Goal: Task Accomplishment & Management: Manage account settings

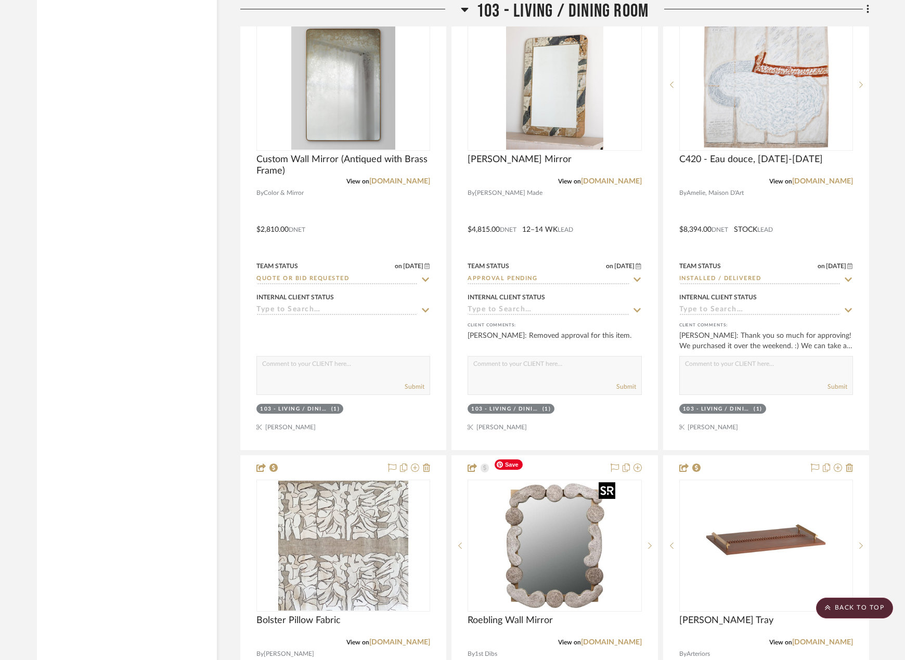
scroll to position [2704, 0]
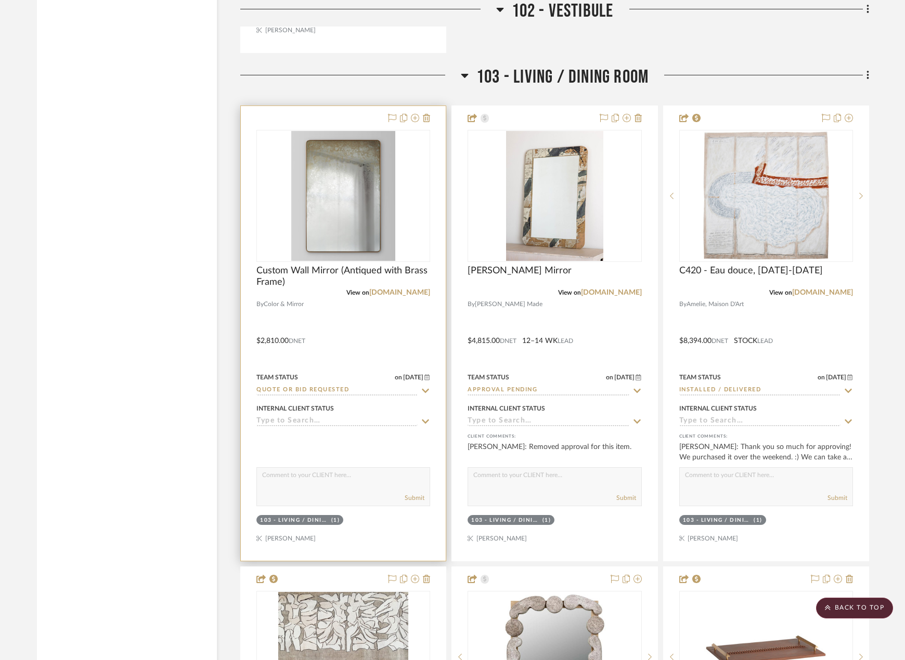
click at [416, 317] on div at bounding box center [343, 333] width 205 height 455
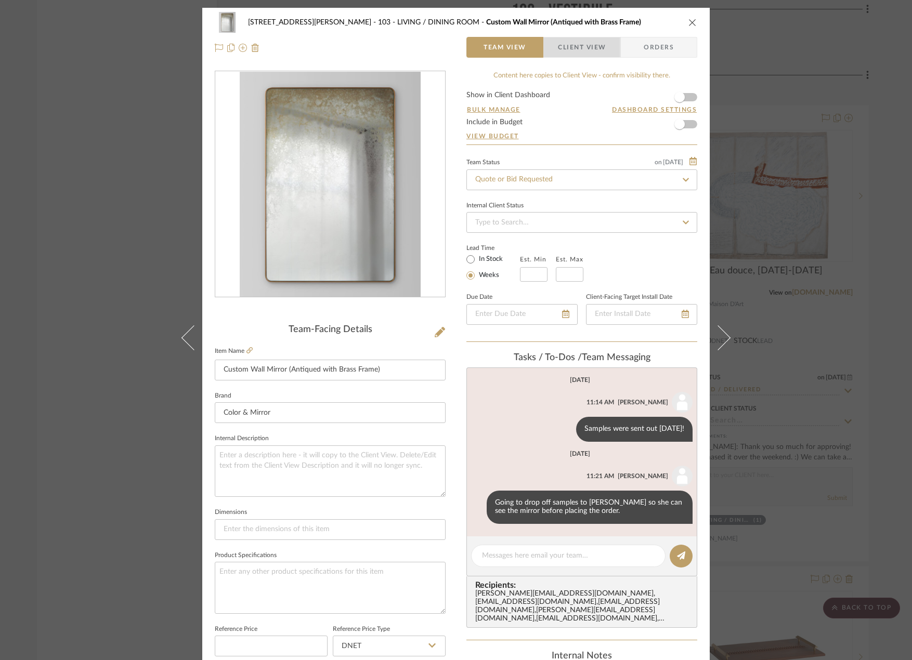
click at [567, 45] on span "Client View" at bounding box center [582, 47] width 48 height 21
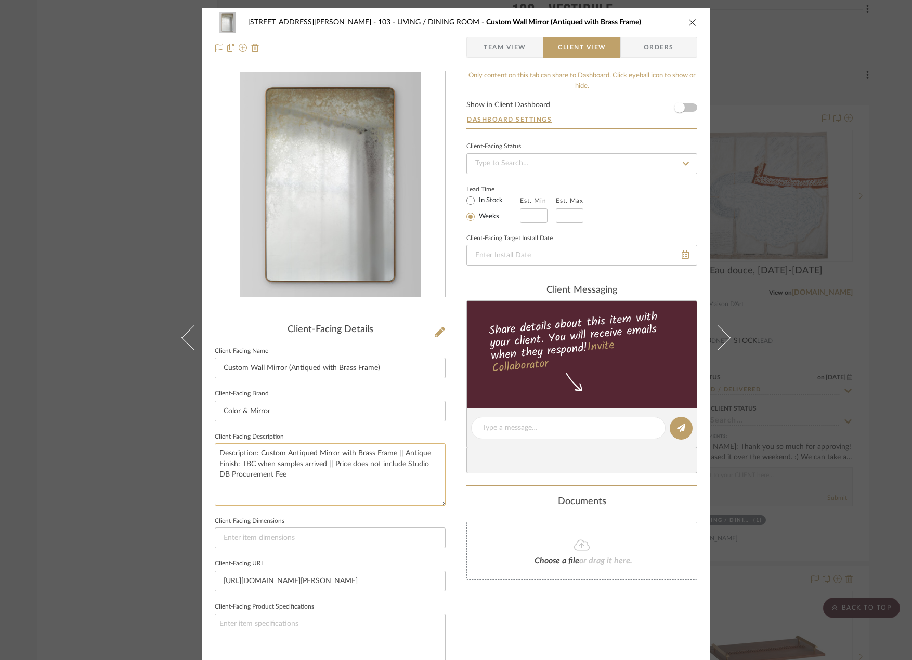
click at [288, 481] on textarea "Description: Custom Antiqued Mirror with Brass Frame || Antique Finish: TBC whe…" at bounding box center [330, 475] width 231 height 62
click at [331, 464] on textarea "Description: Custom Antiqued Mirror with Brass Frame || Antique Finish: TBC whe…" at bounding box center [330, 475] width 231 height 62
type textarea "Description: Custom Antiqued Mirror with Brass Frame || Antique Finish: TBC whe…"
click at [517, 640] on div "Only content on this tab can share to Dashboard. Click eyeball icon to show or …" at bounding box center [581, 443] width 231 height 744
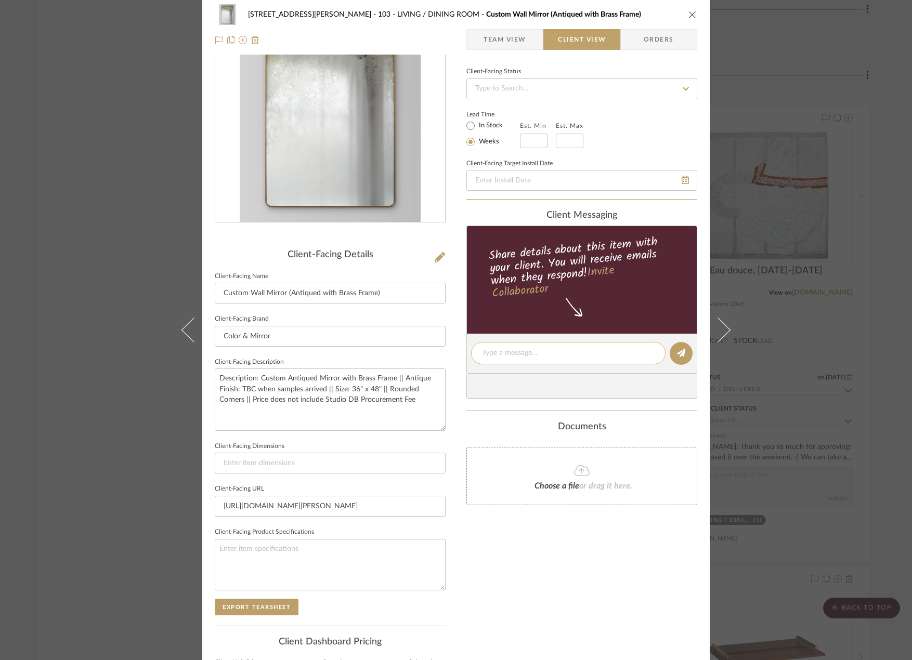
scroll to position [196, 0]
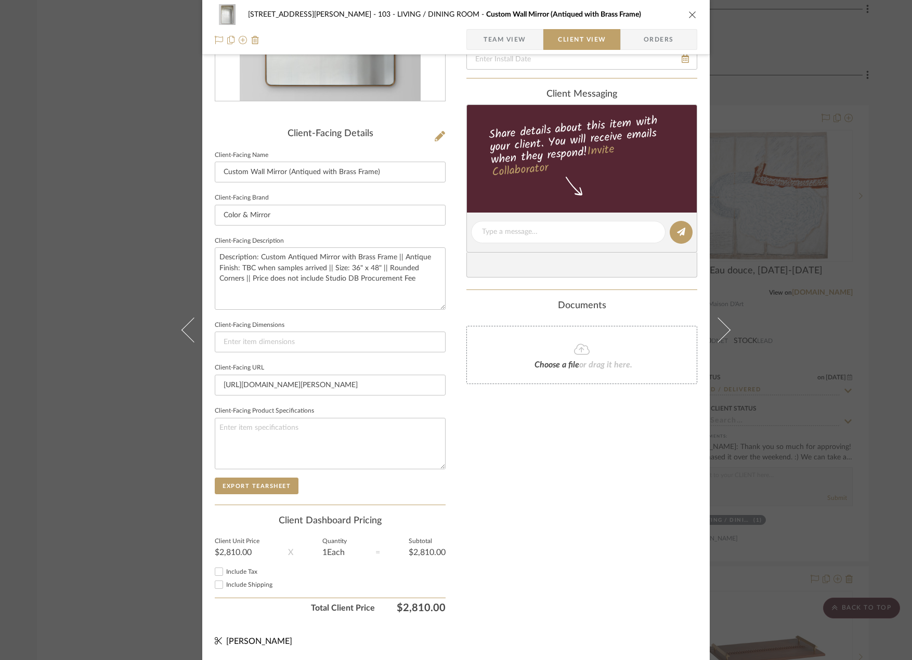
click at [512, 45] on span "Team View" at bounding box center [505, 39] width 43 height 21
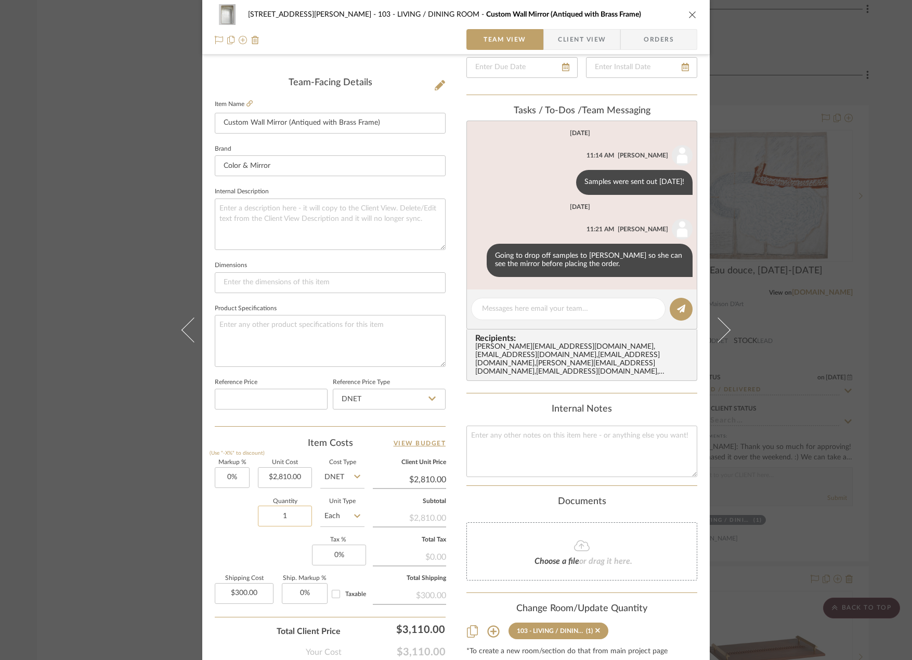
scroll to position [308, 0]
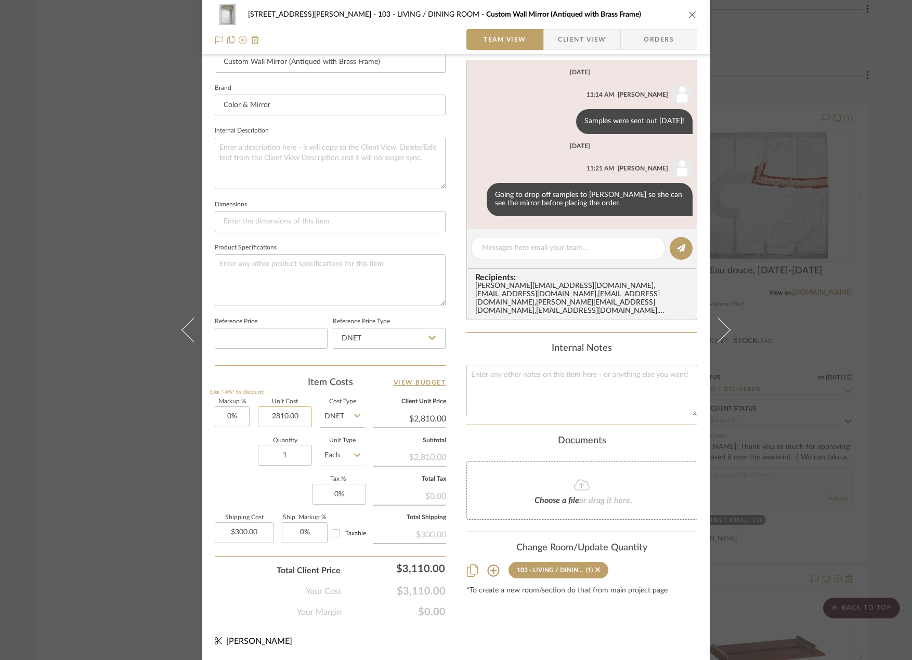
click at [284, 417] on input "2810.00" at bounding box center [285, 417] width 54 height 21
type input "1405.00"
click at [280, 415] on input "1405.00" at bounding box center [285, 417] width 54 height 21
type input "$1,405.00"
click at [297, 416] on input "1405.00" at bounding box center [285, 417] width 54 height 21
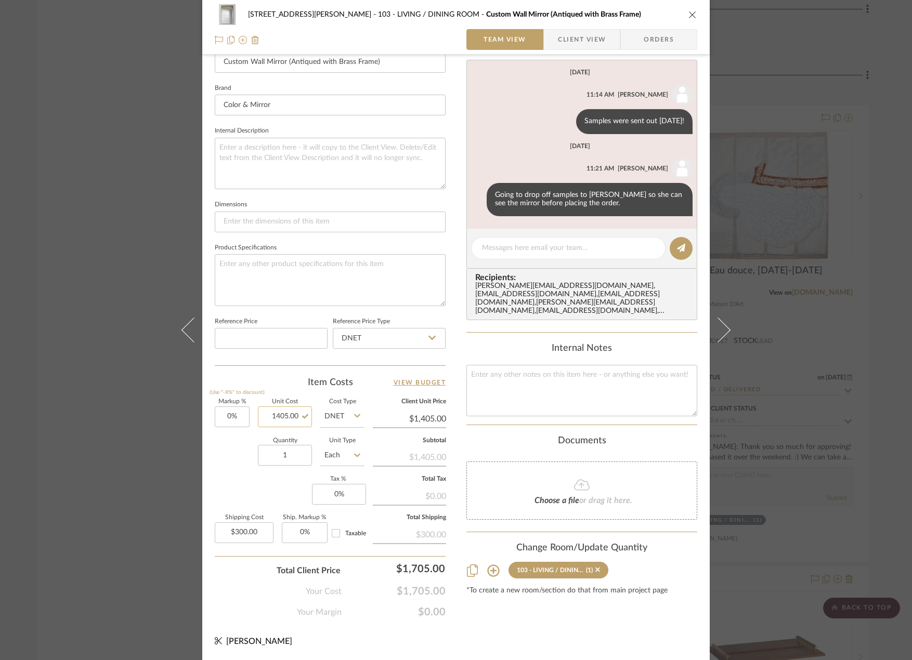
click at [297, 416] on input "1405.00" at bounding box center [285, 417] width 54 height 21
type input "$2,810.00"
click at [254, 590] on div "Your Cost $1,705.00" at bounding box center [330, 587] width 231 height 21
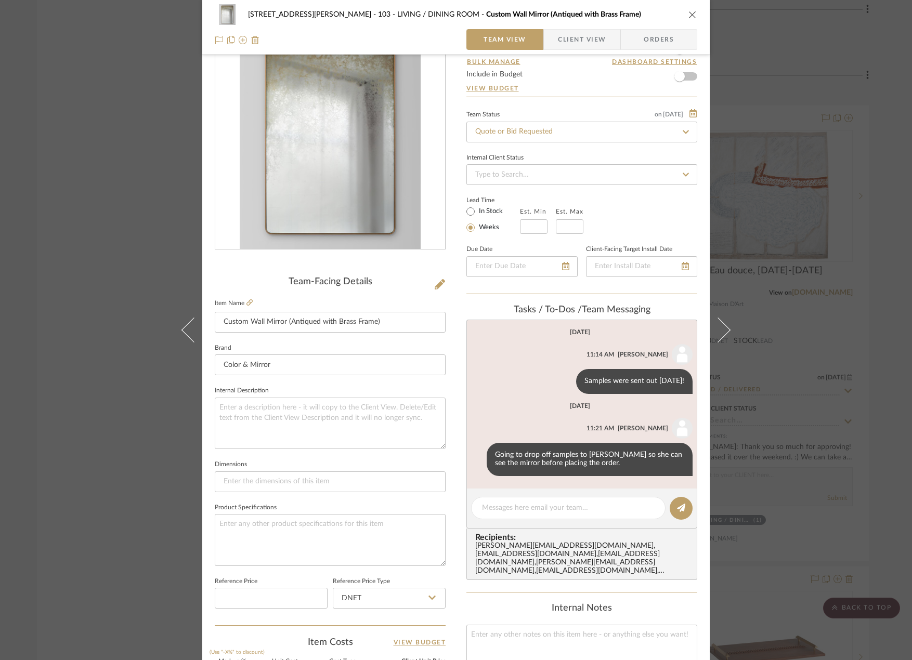
scroll to position [0, 0]
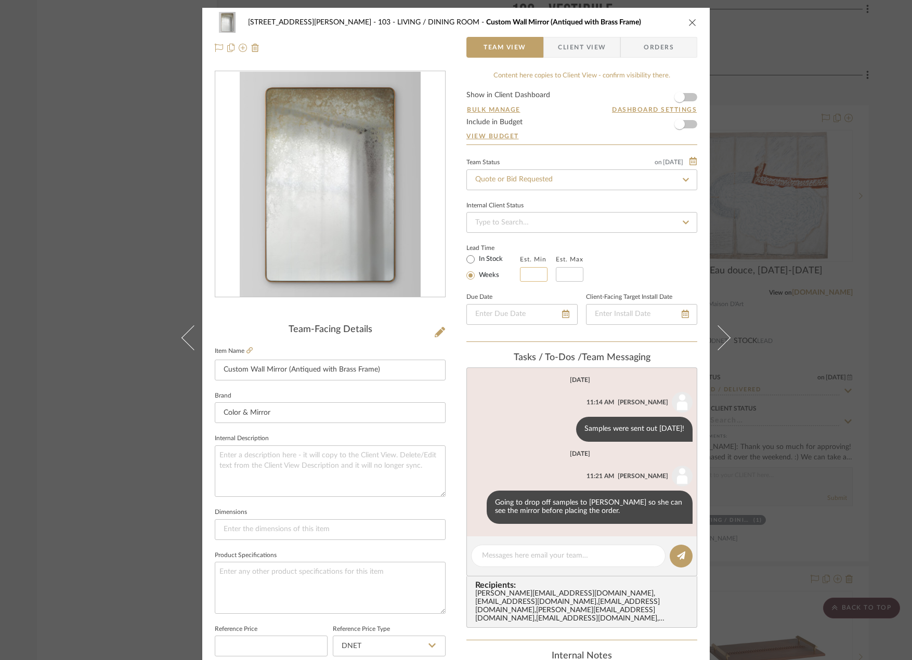
click at [531, 271] on input at bounding box center [534, 274] width 28 height 15
type input "4"
click at [557, 272] on input at bounding box center [570, 274] width 28 height 15
type input "5"
click at [446, 415] on div "[STREET_ADDRESS][PERSON_NAME] - LIVING / DINING ROOM Custom Wall Mirror (Antiqu…" at bounding box center [456, 488] width 508 height 960
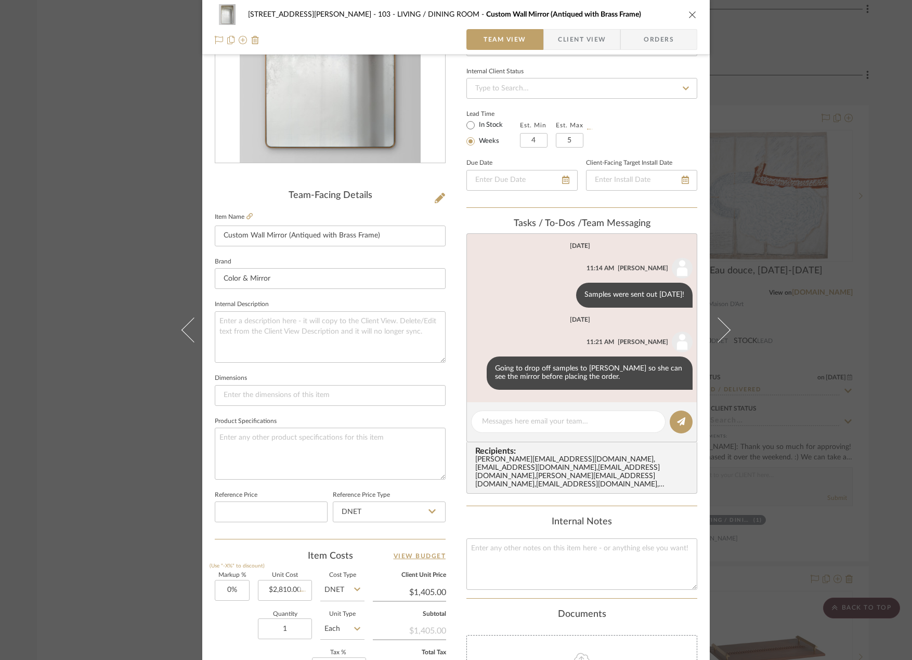
scroll to position [260, 0]
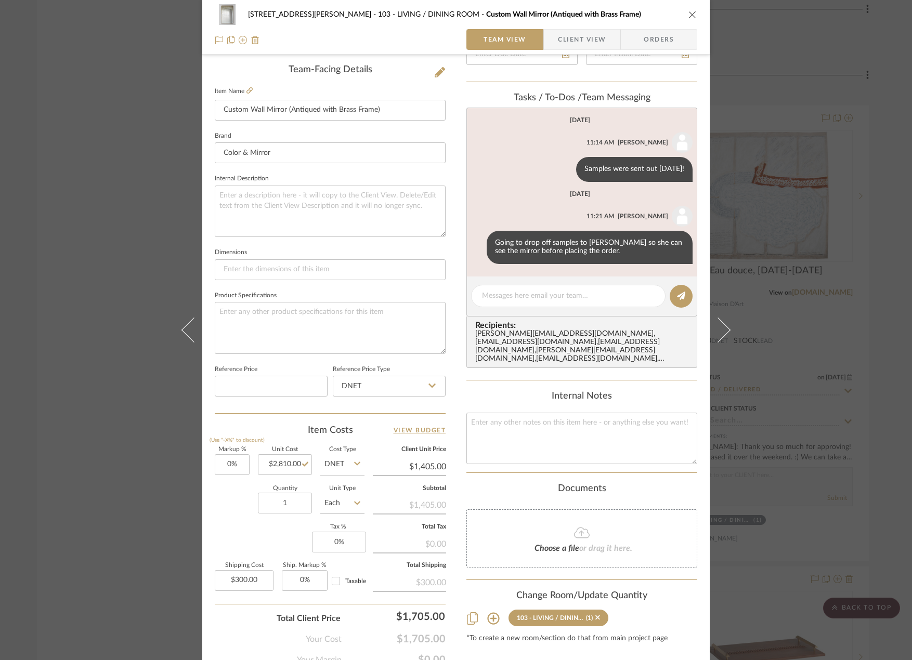
type input "$2,810.00"
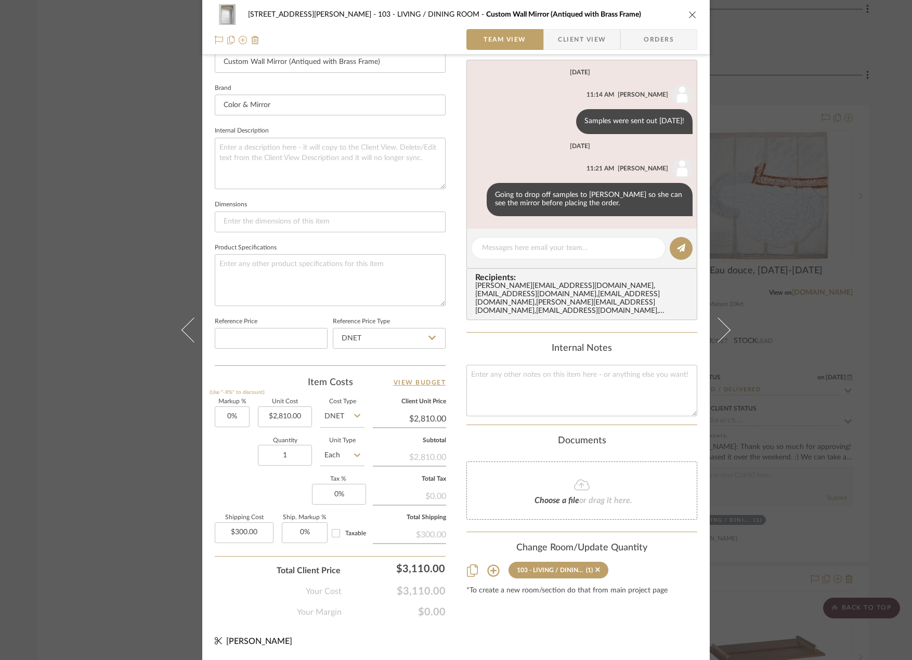
scroll to position [0, 0]
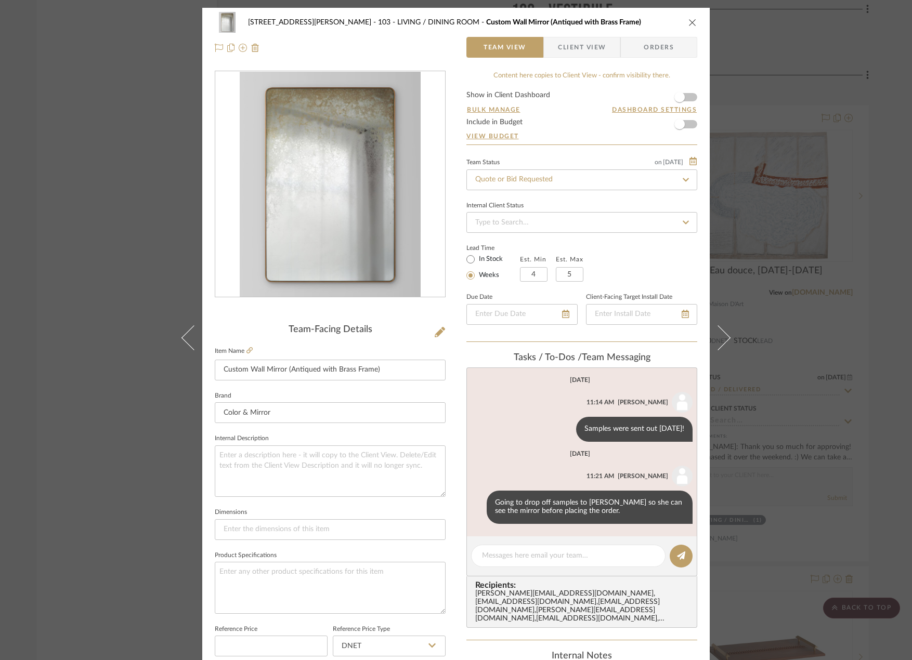
click at [582, 47] on span "Client View" at bounding box center [582, 47] width 48 height 21
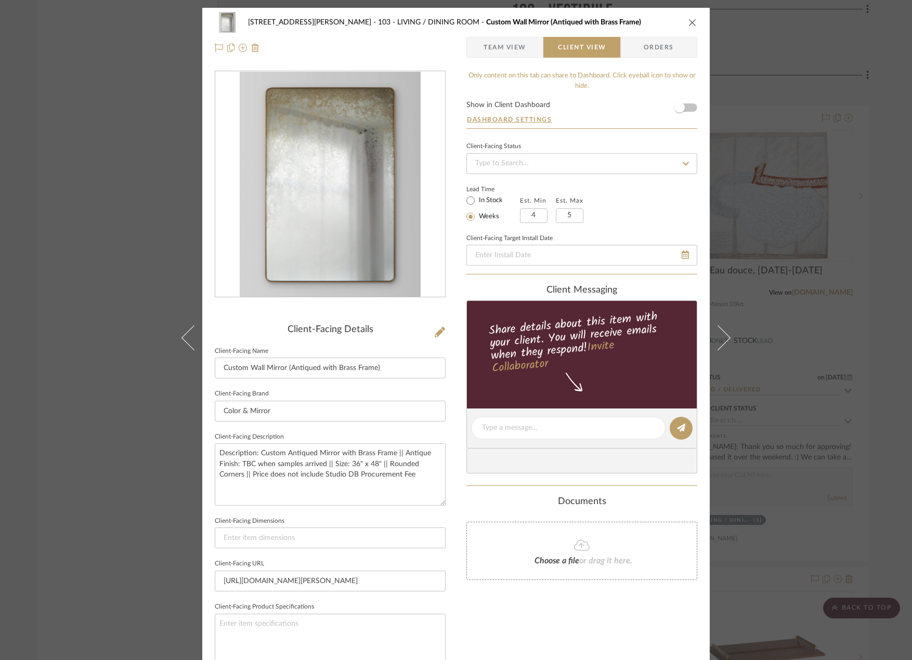
click at [501, 48] on span "Team View" at bounding box center [505, 47] width 43 height 21
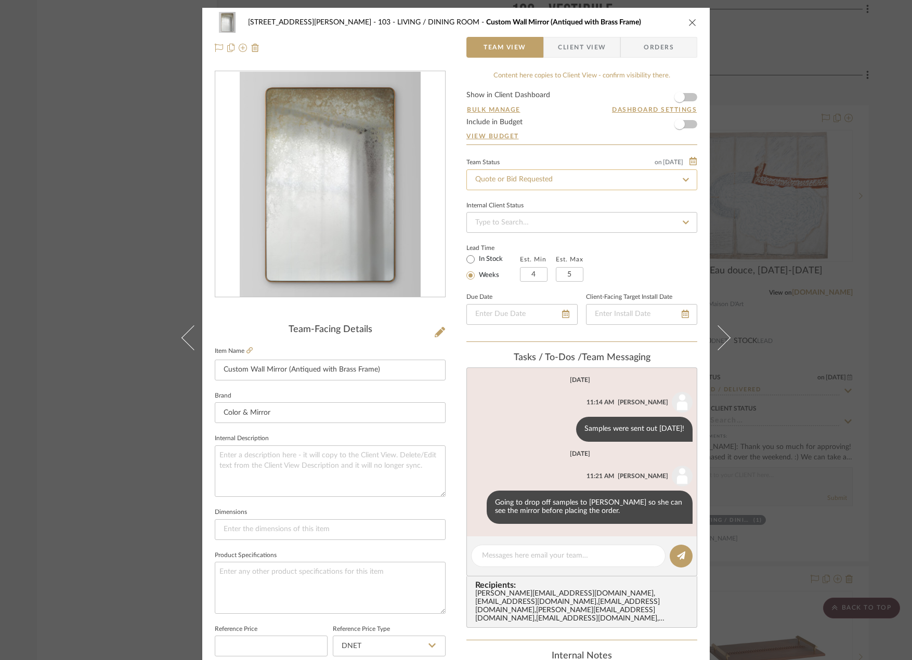
click at [510, 181] on input "Quote or Bid Requested" at bounding box center [581, 180] width 231 height 21
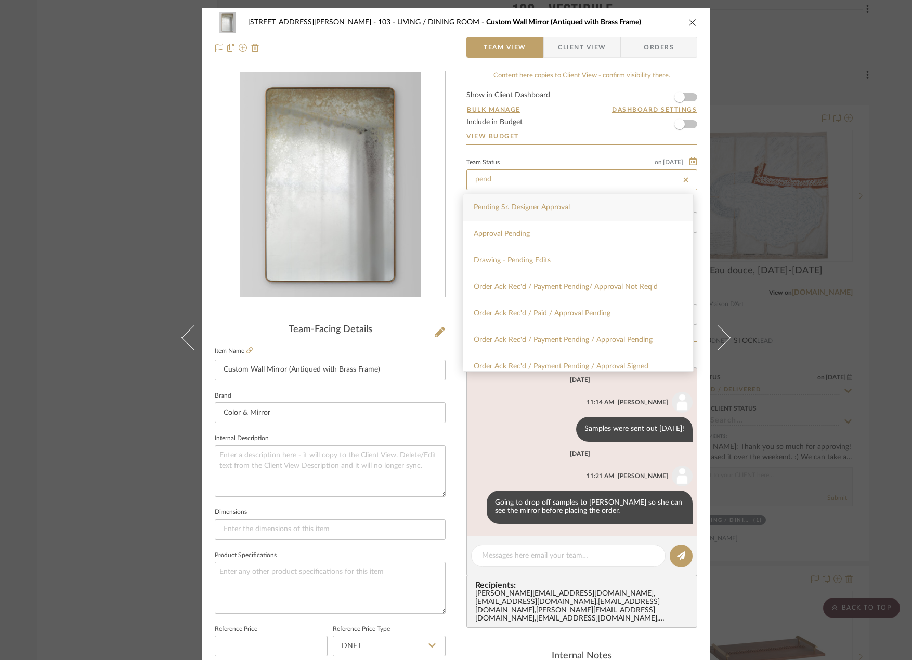
type input "pend"
click at [520, 207] on span "Pending Sr. Designer Approval" at bounding box center [522, 207] width 96 height 7
type input "[DATE]"
type input "Pending Sr. Designer Approval"
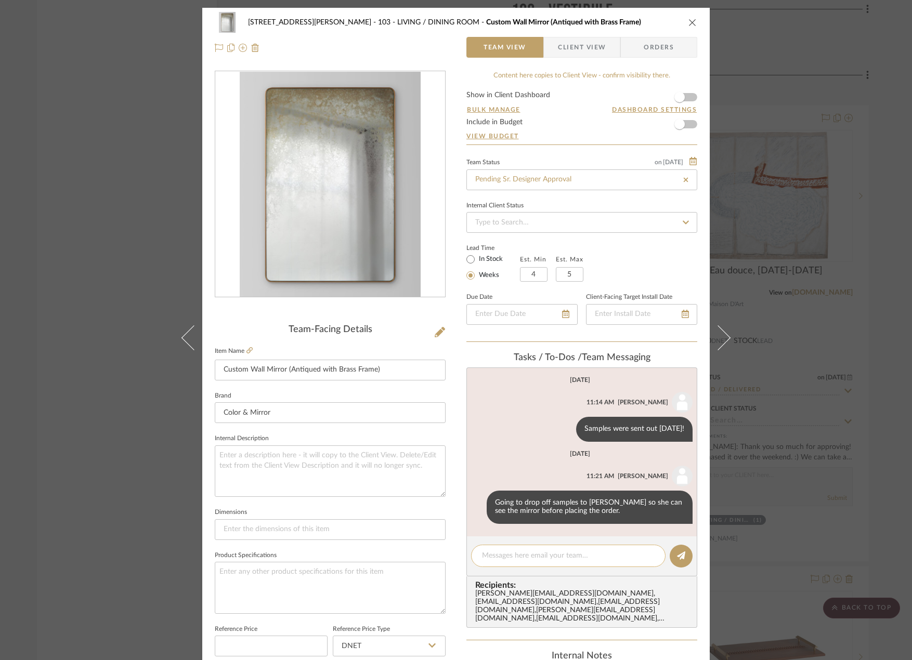
click at [529, 558] on textarea at bounding box center [568, 556] width 173 height 11
type textarea "Will drop off these samples [DATE] to [PERSON_NAME] so she can ap"
type input "[DATE]"
type input "Pending Sr. Designer Approval"
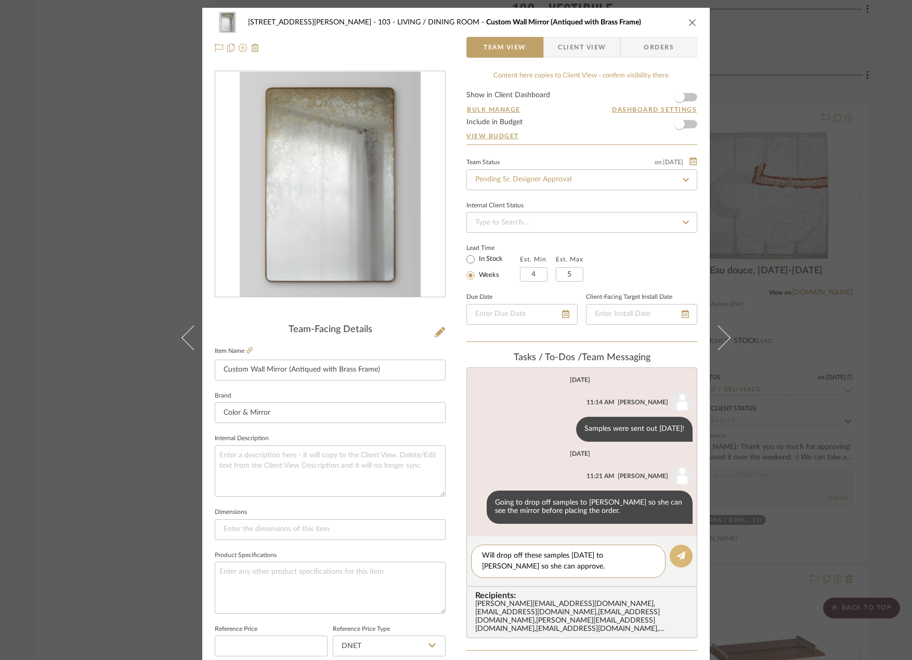
type textarea "Will drop off these samples [DATE] to [PERSON_NAME] so she can approve."
click at [679, 561] on button at bounding box center [681, 556] width 23 height 23
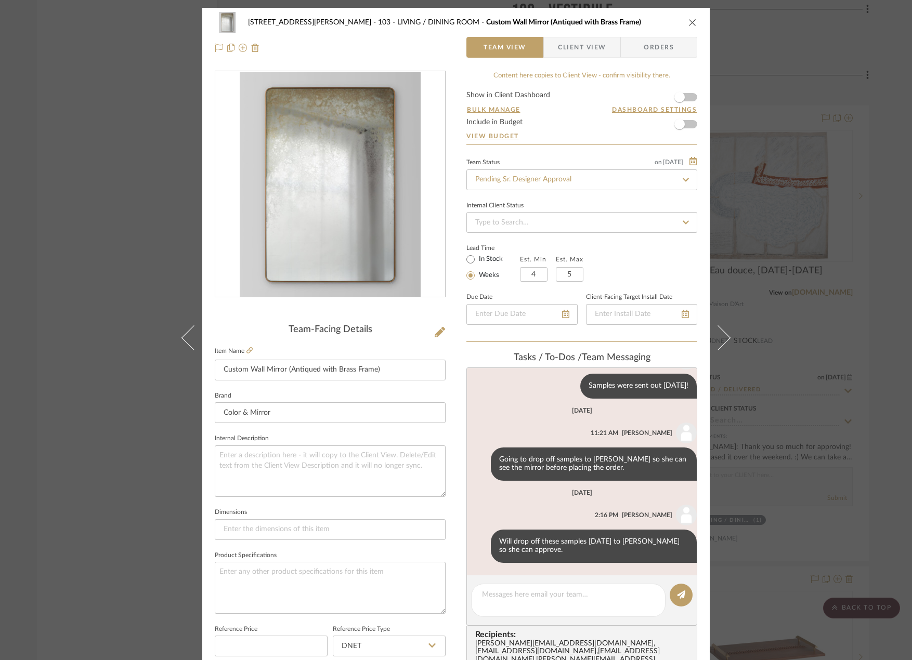
click at [109, 113] on div "[STREET_ADDRESS][PERSON_NAME] - LIVING / DINING ROOM Custom Wall Mirror (Antiqu…" at bounding box center [456, 330] width 912 height 660
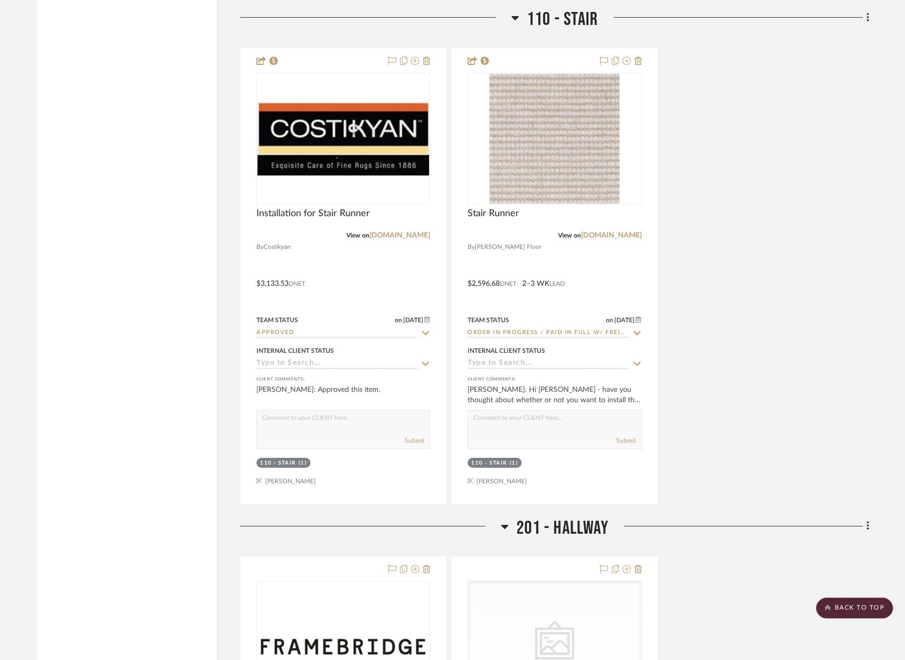
scroll to position [10089, 0]
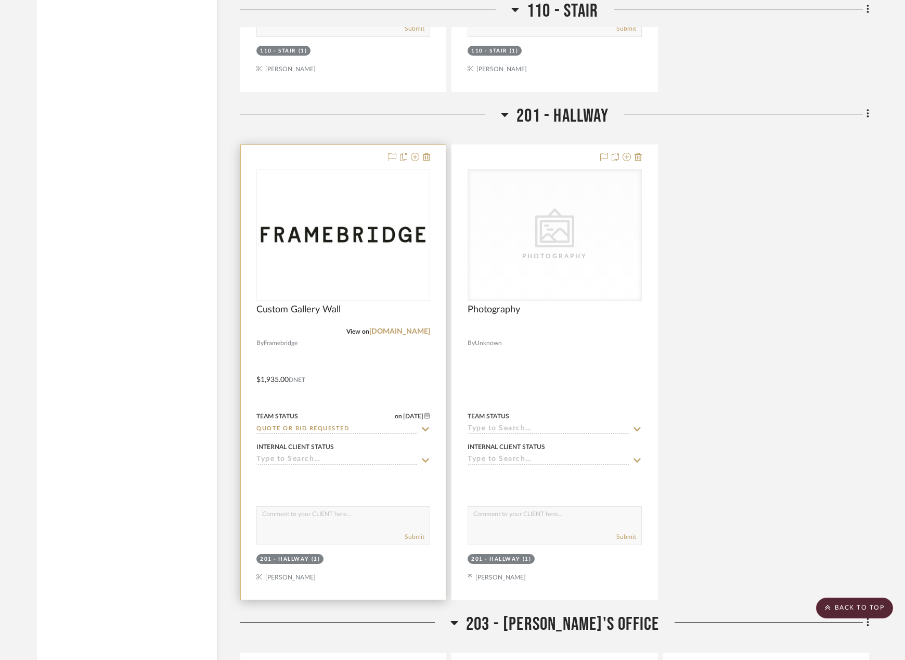
click at [399, 353] on div at bounding box center [343, 372] width 205 height 455
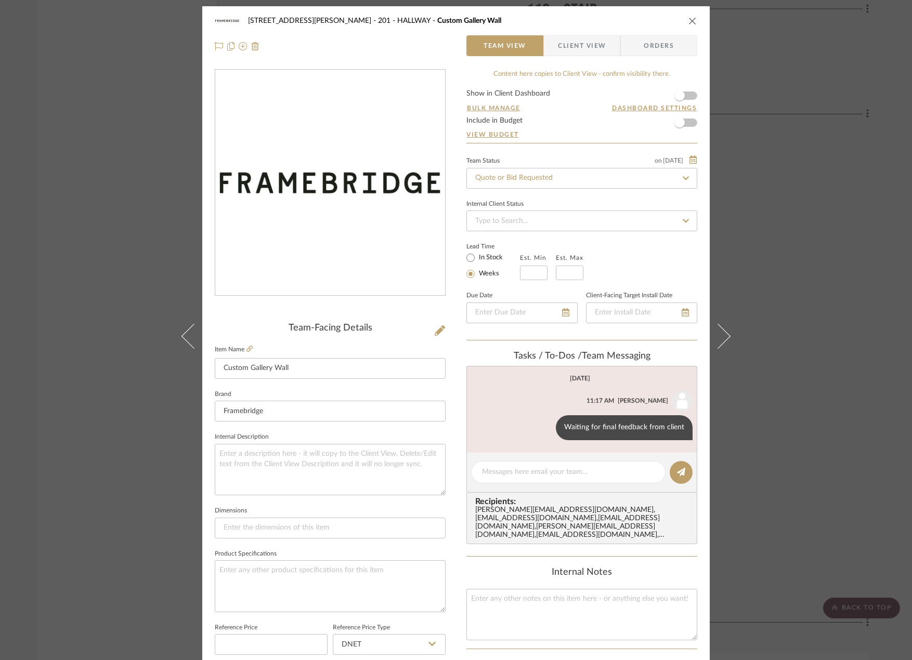
scroll to position [0, 0]
